Goal: Transaction & Acquisition: Purchase product/service

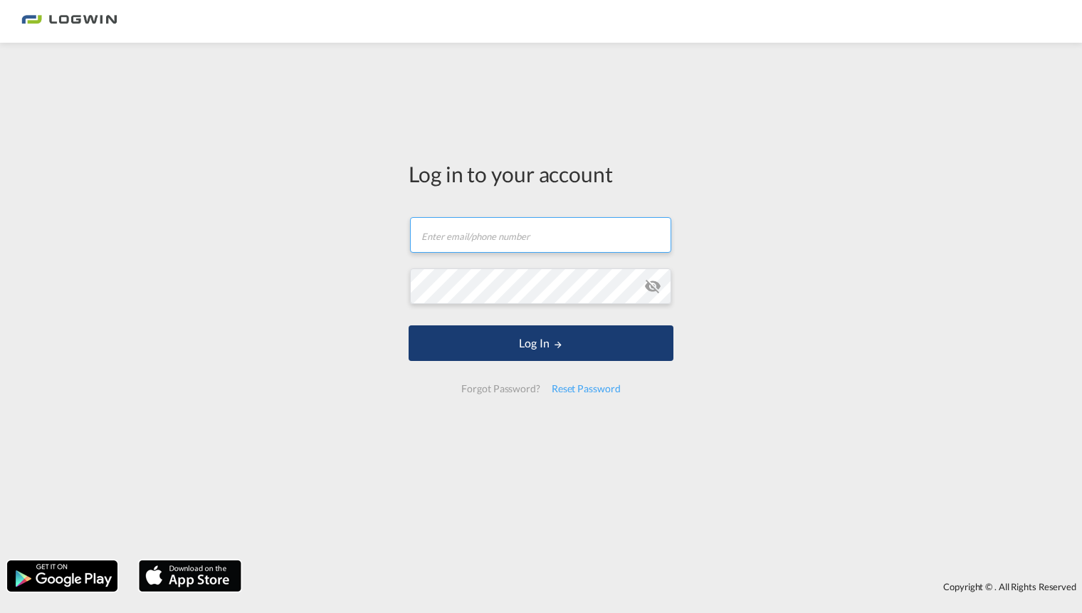
type input "[PERSON_NAME][EMAIL_ADDRESS][PERSON_NAME][DOMAIN_NAME]"
click at [535, 343] on button "Log In" at bounding box center [541, 343] width 265 height 36
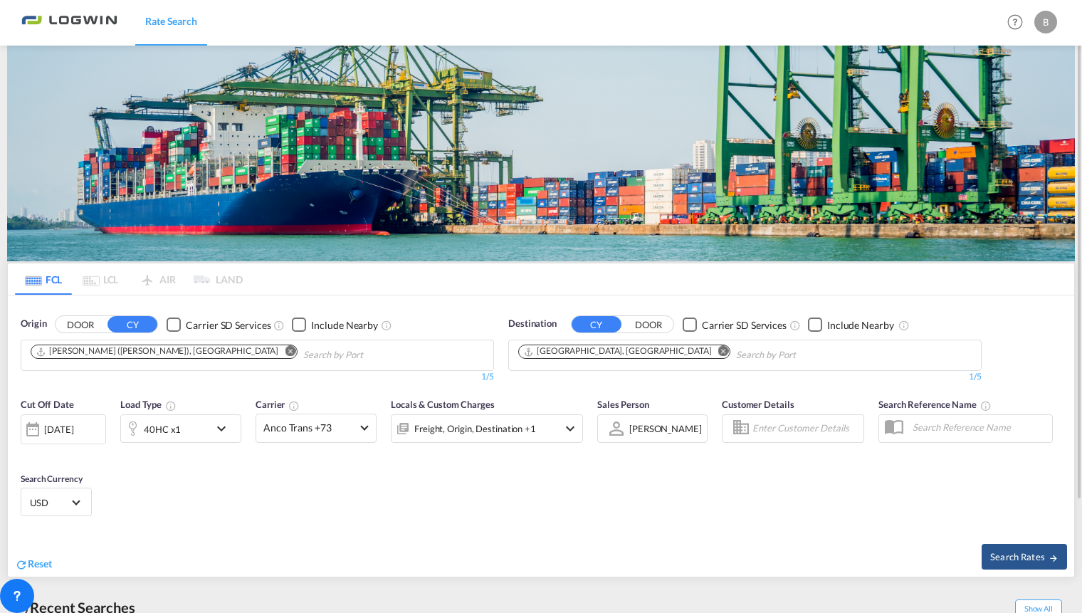
click at [285, 349] on md-icon "Remove" at bounding box center [290, 351] width 11 height 11
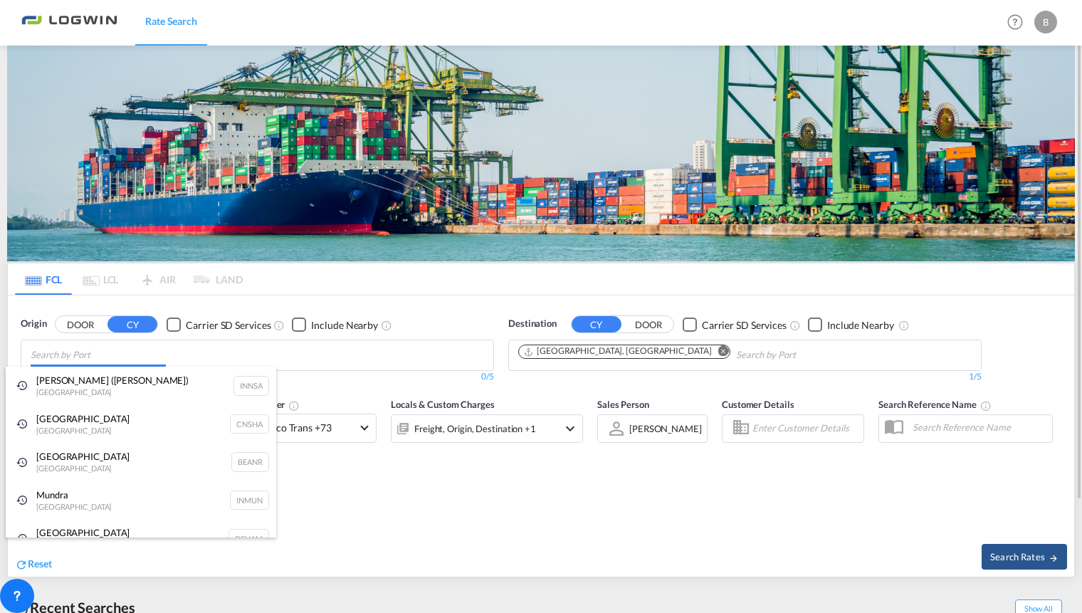
click at [103, 358] on body "Rate Search Rate Search Help Resources Product Release B My Profile Logout FCL …" at bounding box center [541, 306] width 1082 height 613
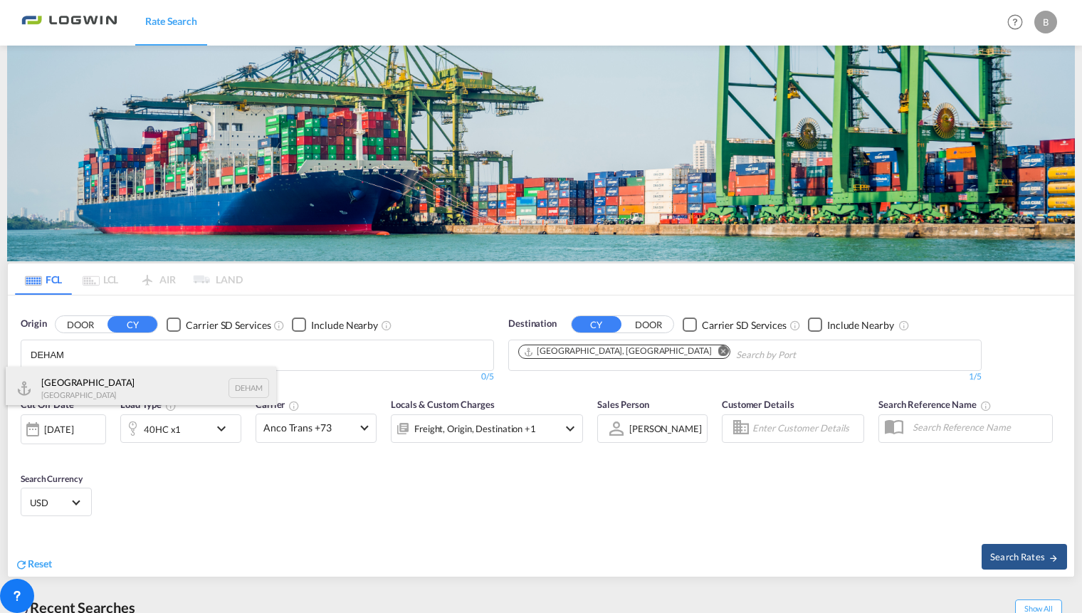
type input "DEHAM"
click at [78, 384] on div "[GEOGRAPHIC_DATA] [GEOGRAPHIC_DATA] DEHAM" at bounding box center [141, 388] width 270 height 43
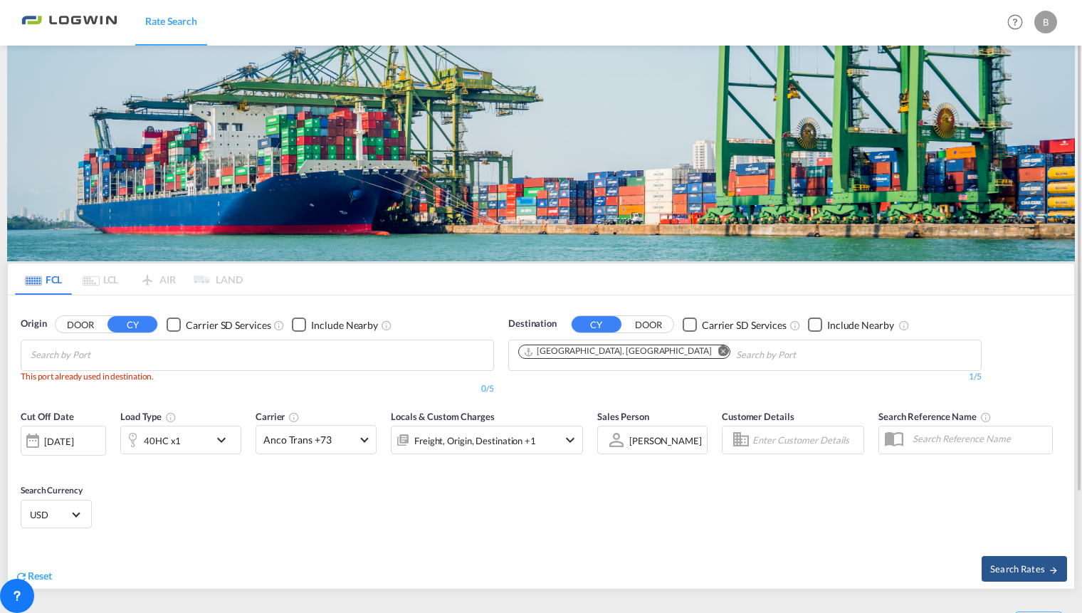
click at [718, 349] on md-icon "Remove" at bounding box center [723, 351] width 11 height 11
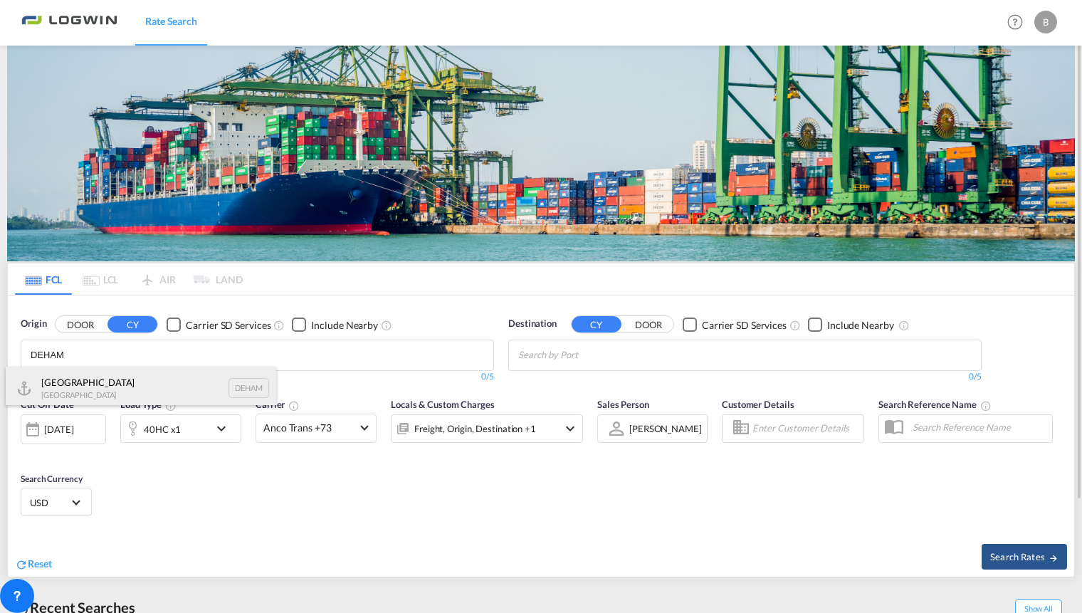
type input "DEHAM"
click at [83, 377] on div "[GEOGRAPHIC_DATA] [GEOGRAPHIC_DATA] DEHAM" at bounding box center [141, 388] width 270 height 43
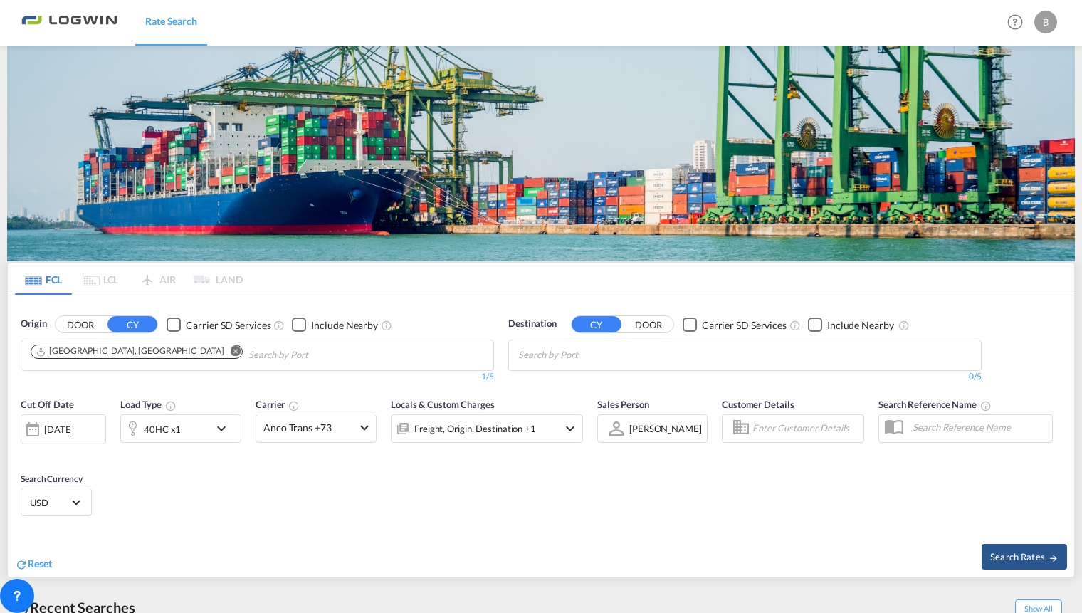
click at [588, 351] on body "Rate Search Rate Search Help Resources Product Release B My Profile Logout FCL …" at bounding box center [541, 306] width 1082 height 613
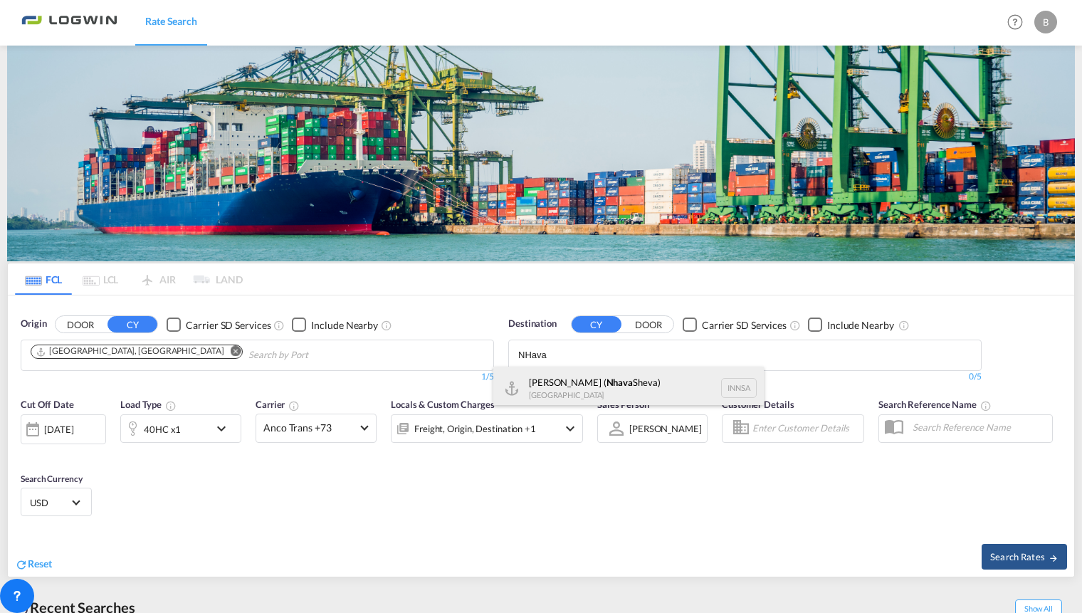
type input "NHava"
click at [552, 390] on div "[PERSON_NAME] ( [GEOGRAPHIC_DATA]) [GEOGRAPHIC_DATA] [GEOGRAPHIC_DATA]" at bounding box center [628, 388] width 270 height 43
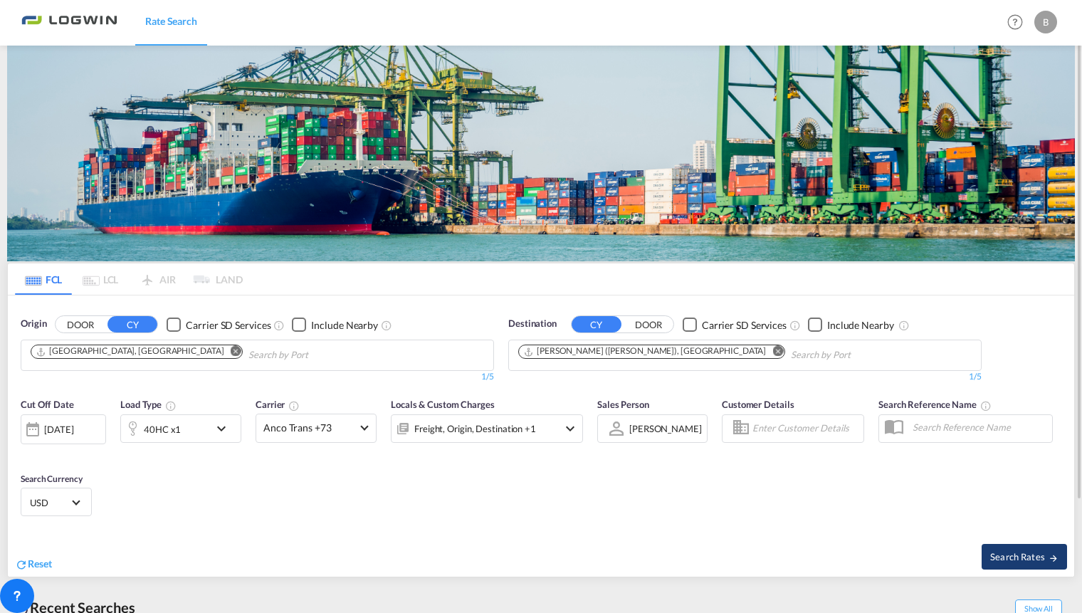
click at [1020, 556] on span "Search Rates" at bounding box center [1024, 556] width 68 height 11
type input "DEHAM to INNSA / [DATE]"
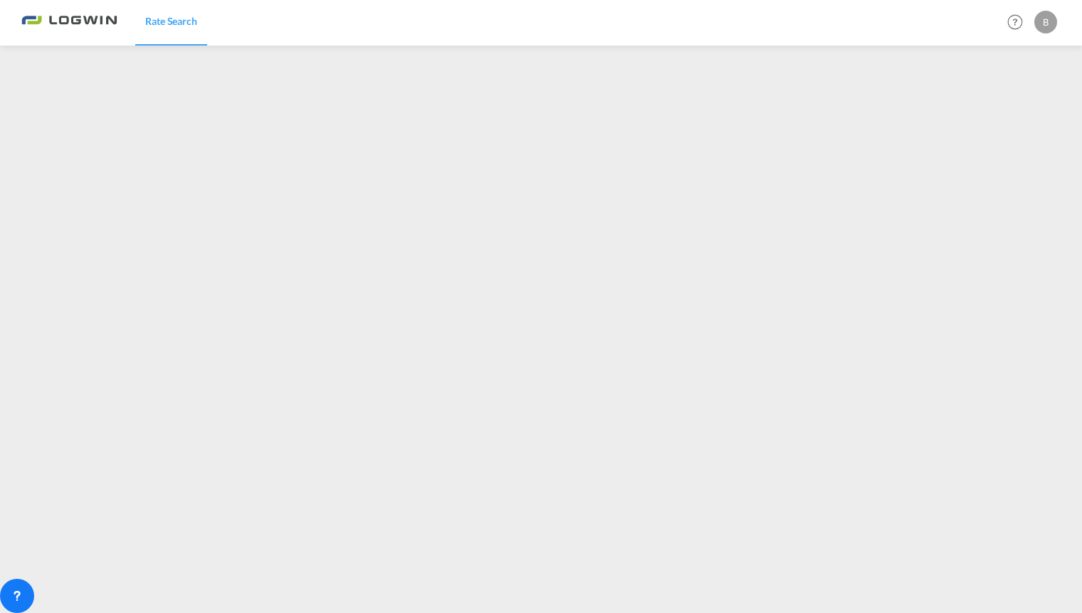
click at [979, 23] on div at bounding box center [975, 22] width 56 height 43
